Goal: Task Accomplishment & Management: Use online tool/utility

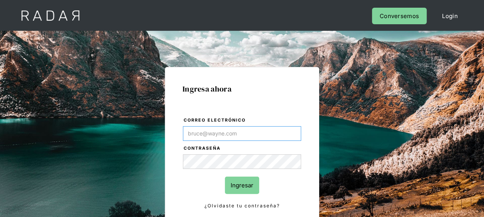
type input "[EMAIL_ADDRESS][DOMAIN_NAME]"
click at [246, 185] on input "Ingresar" at bounding box center [242, 185] width 34 height 17
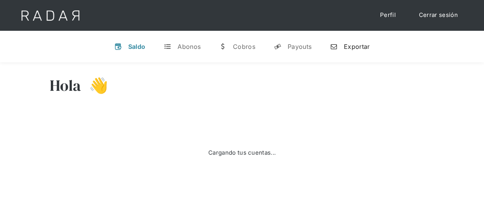
click at [352, 50] on div "Exportar" at bounding box center [357, 47] width 26 height 8
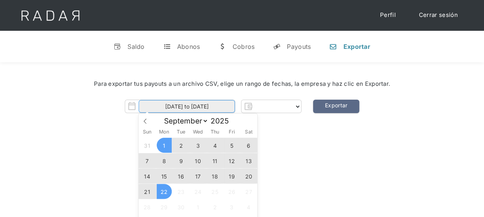
click at [201, 107] on input "[DATE] to [DATE]" at bounding box center [187, 106] width 96 height 13
click at [230, 176] on span "19" at bounding box center [231, 176] width 15 height 15
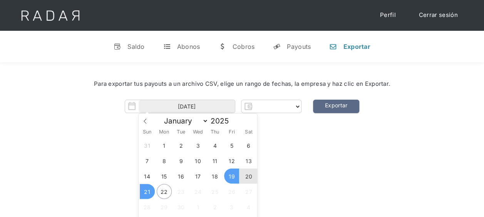
click at [150, 193] on span "21" at bounding box center [147, 191] width 15 height 15
type input "[DATE] to [DATE]"
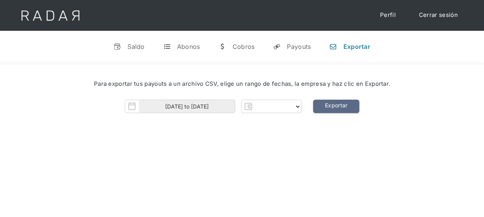
click at [256, 159] on div "Hola 👋 Cargando tus cuentas... Nombre de la empresa • [GEOGRAPHIC_DATA] • Desco…" at bounding box center [242, 170] width 484 height 217
select select "pagsmile"
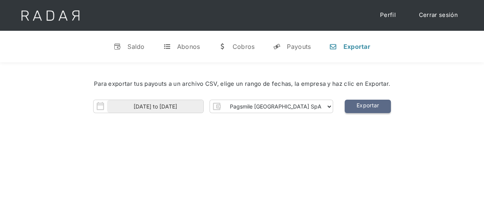
click at [350, 109] on link "Exportar" at bounding box center [368, 106] width 46 height 13
